Goal: Task Accomplishment & Management: Manage account settings

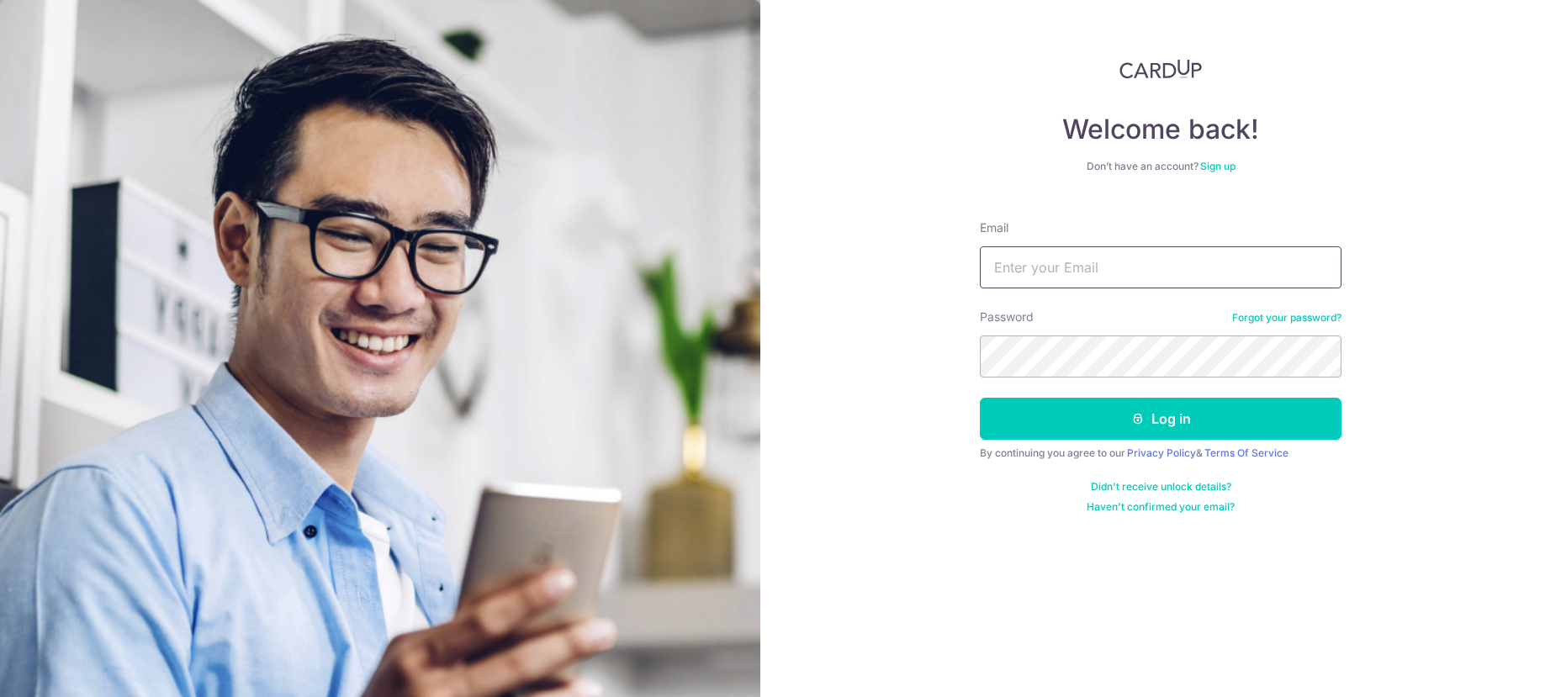
type input "[EMAIL_ADDRESS][DOMAIN_NAME]"
click at [1161, 419] on button "Log in" at bounding box center [1161, 419] width 362 height 42
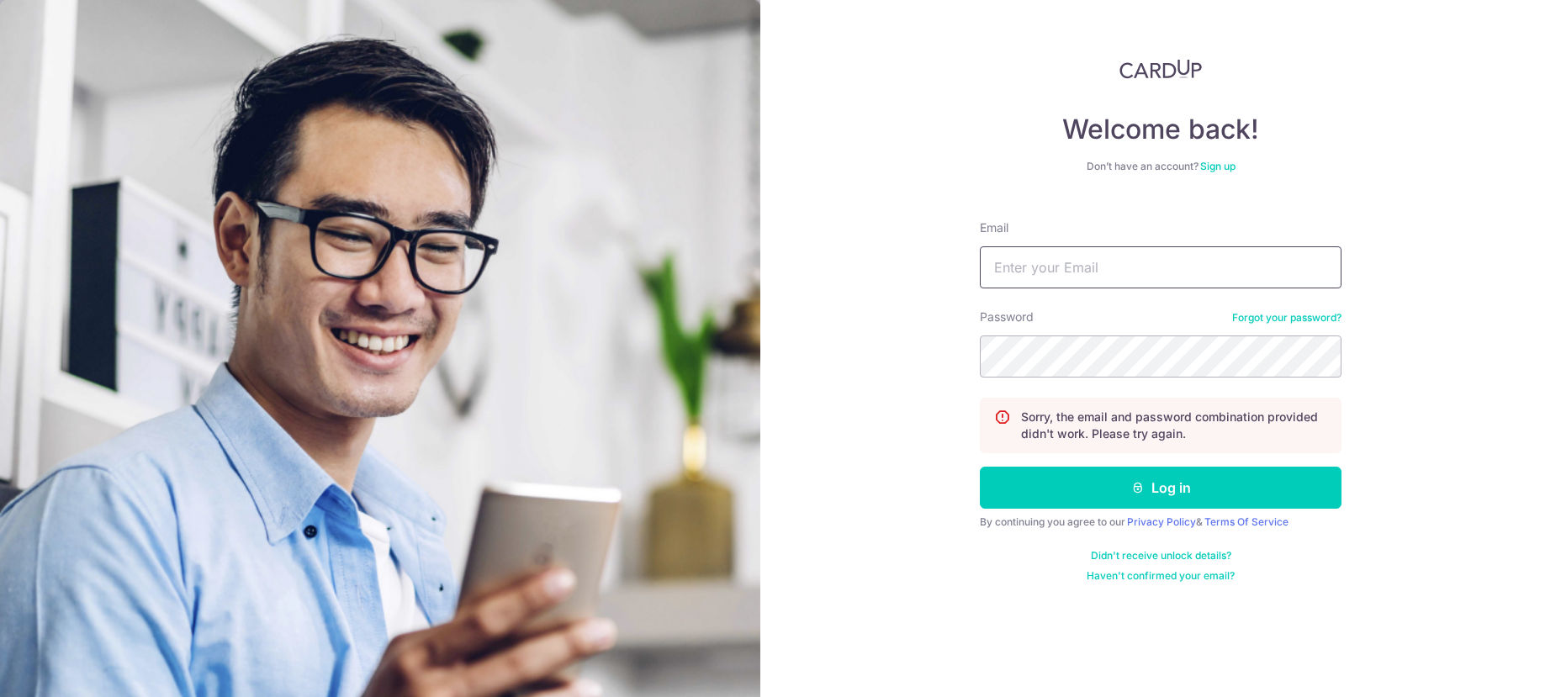
type input "[EMAIL_ADDRESS][DOMAIN_NAME]"
click at [1226, 483] on button "Log in" at bounding box center [1161, 488] width 362 height 42
type input "[EMAIL_ADDRESS][DOMAIN_NAME]"
click at [1254, 485] on button "Log in" at bounding box center [1161, 488] width 362 height 42
click at [1070, 269] on input "Email" at bounding box center [1161, 267] width 362 height 42
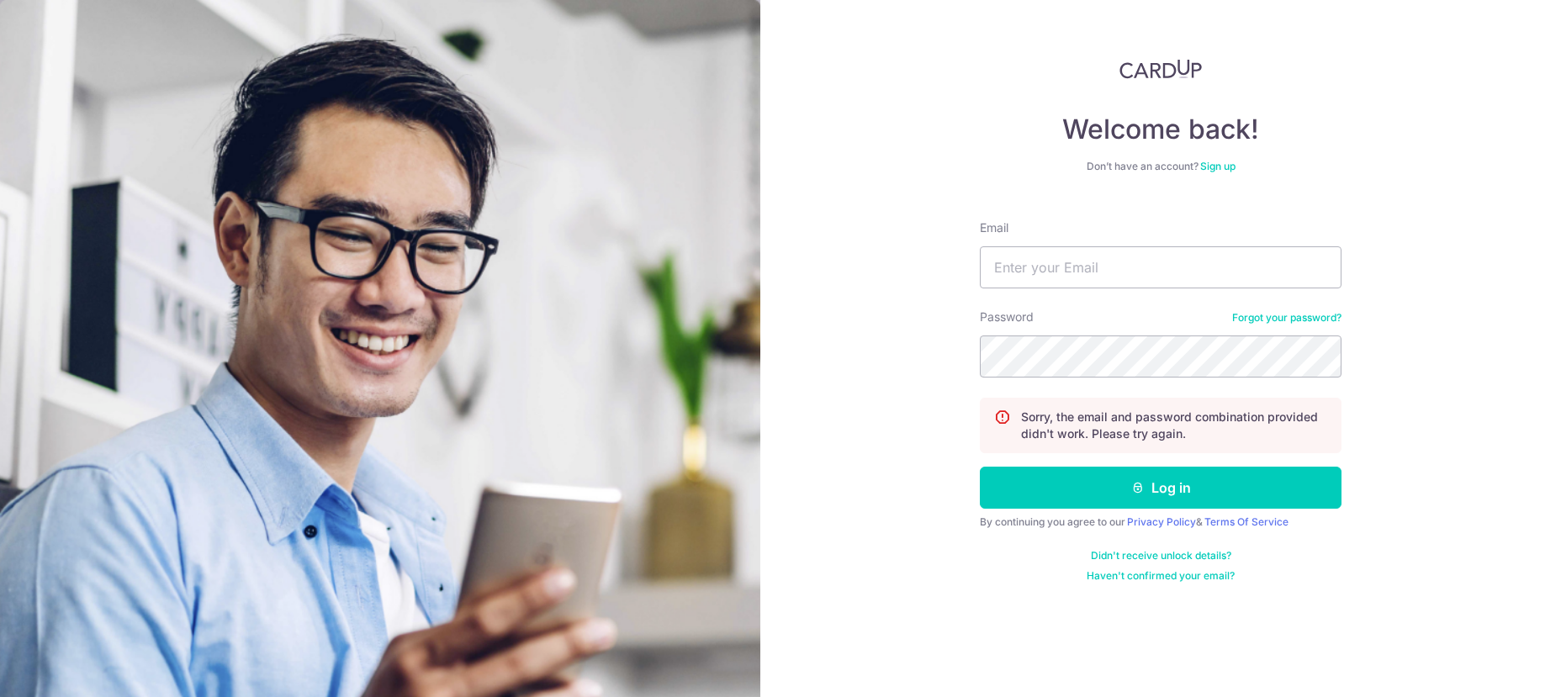
click at [1278, 317] on link "Forgot your password?" at bounding box center [1286, 317] width 109 height 13
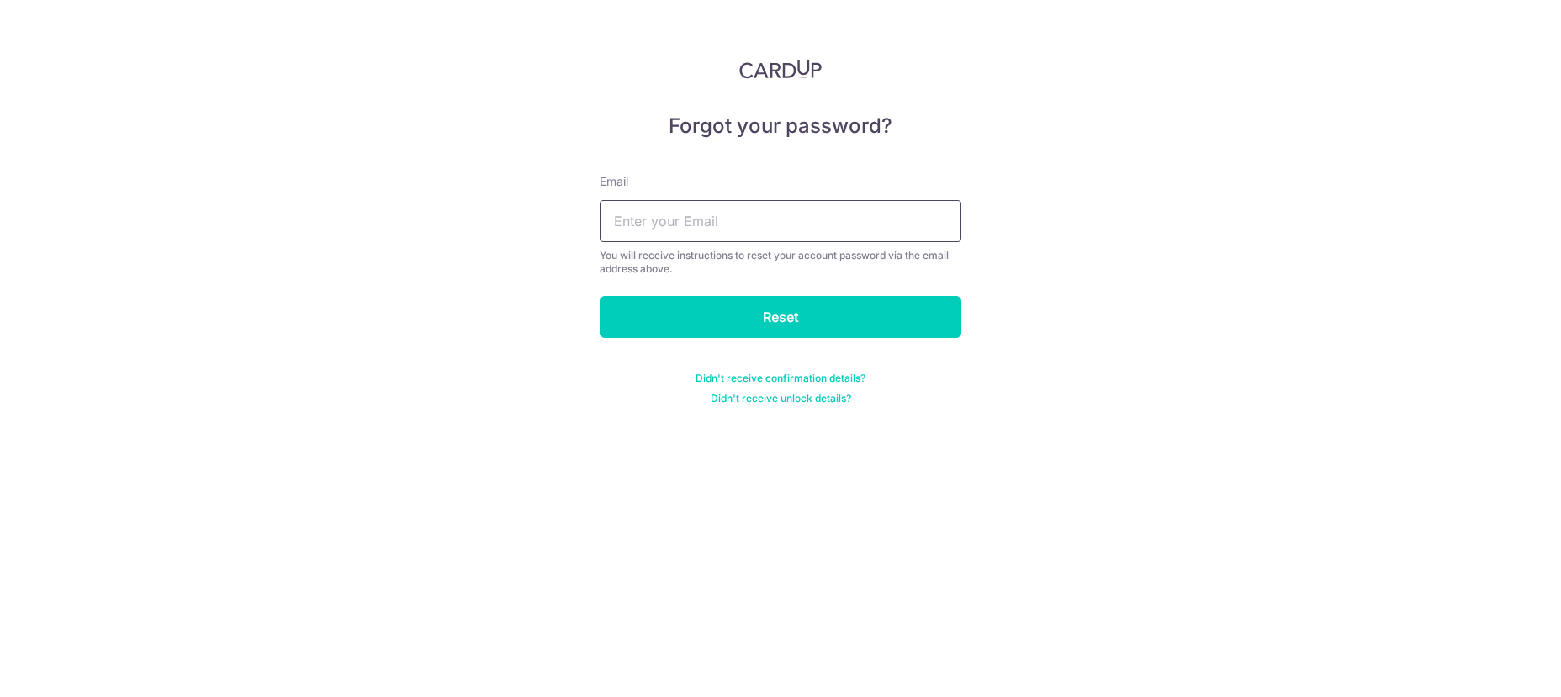
click at [643, 230] on input "text" at bounding box center [781, 221] width 362 height 42
type input "serenete@"
type input "[EMAIL_ADDRESS][DOMAIN_NAME]"
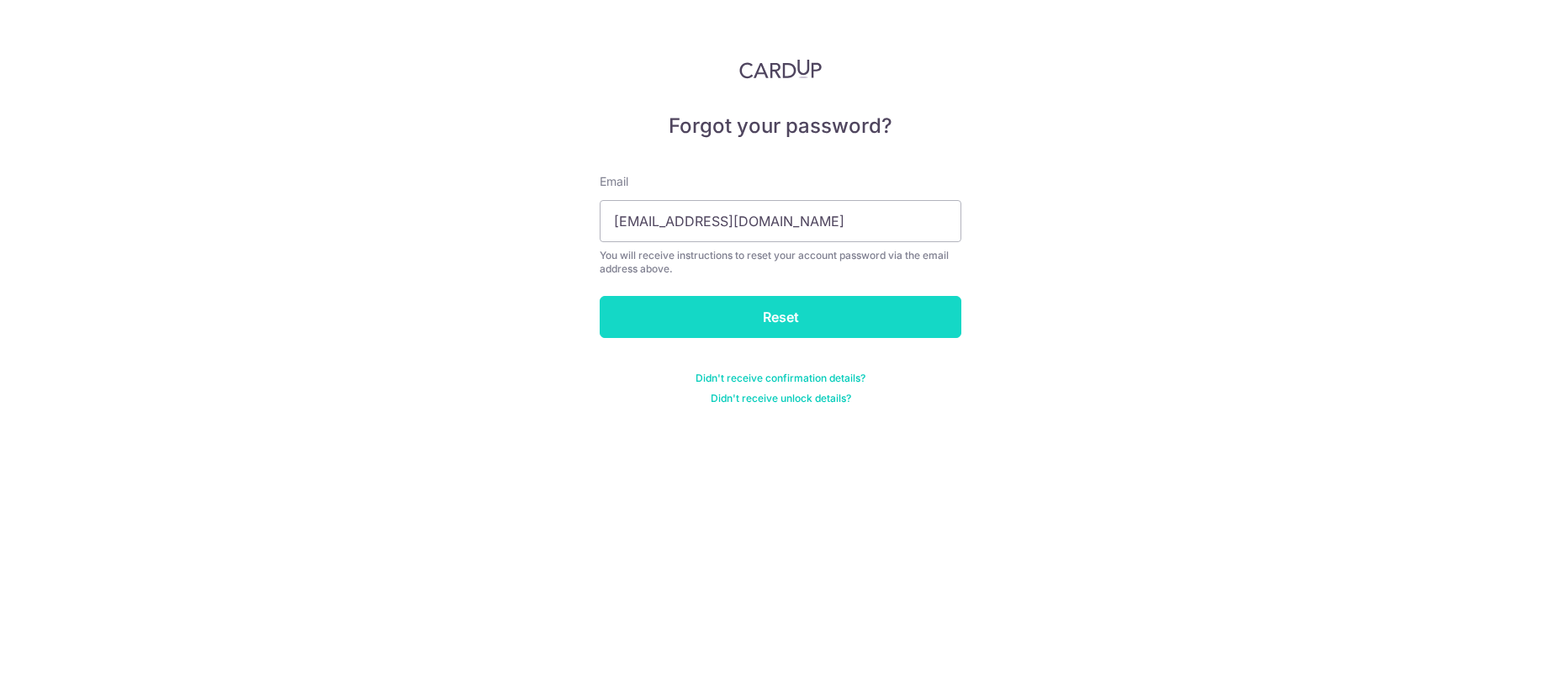
click at [824, 319] on input "Reset" at bounding box center [781, 317] width 362 height 42
